Goal: Information Seeking & Learning: Learn about a topic

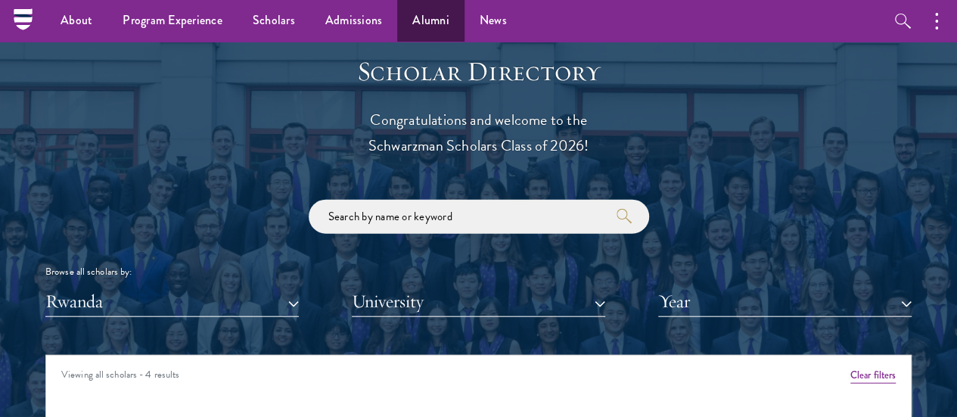
scroll to position [1619, 0]
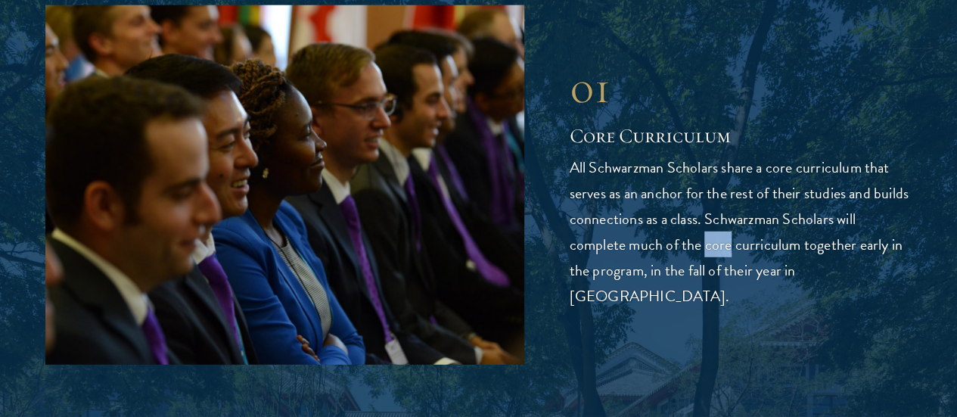
scroll to position [1941, 0]
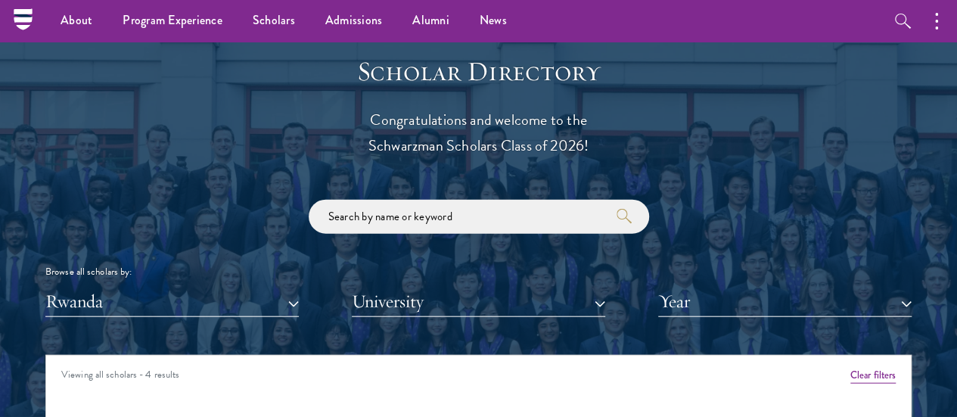
scroll to position [1619, 0]
